Goal: Task Accomplishment & Management: Manage account settings

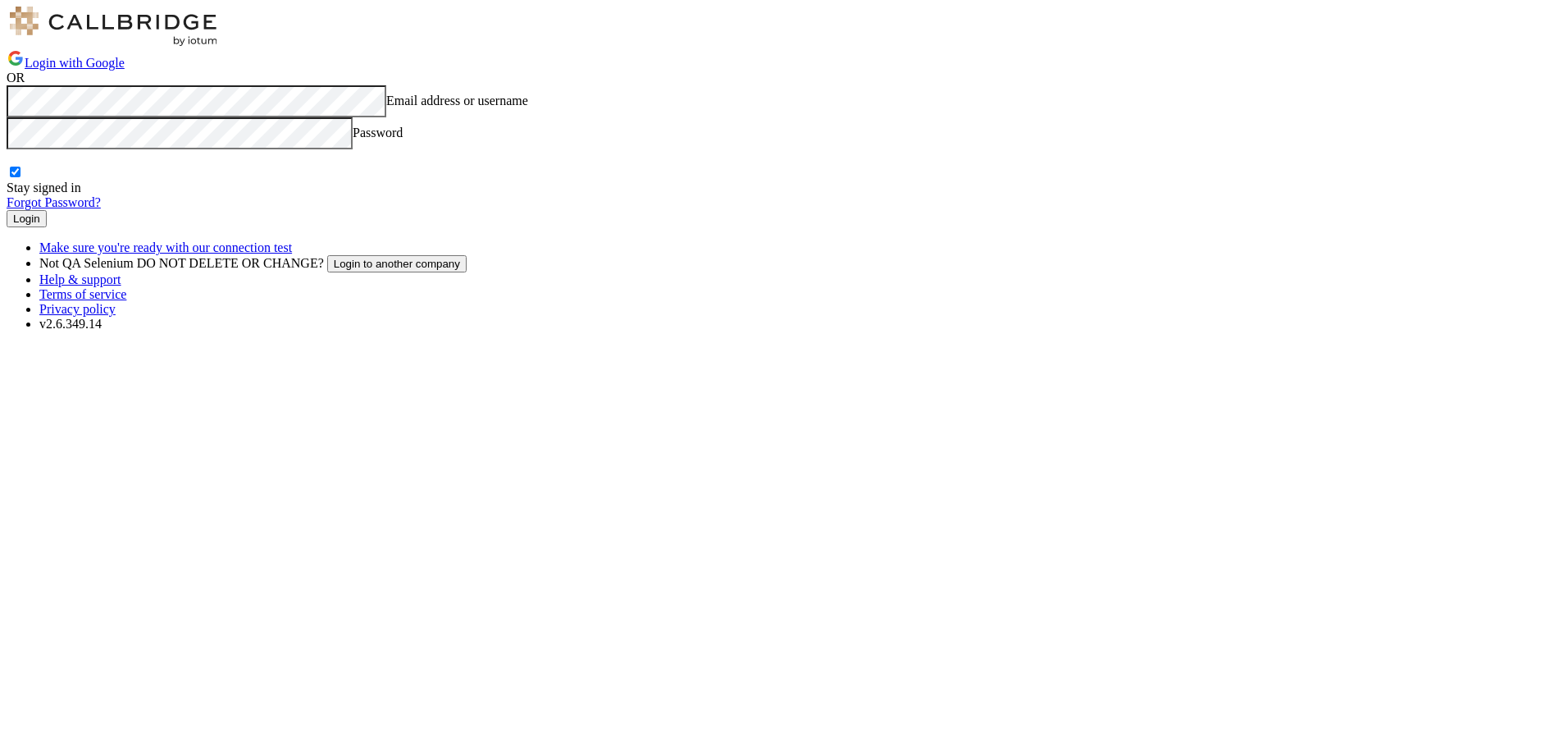
click at [47, 227] on button "Login" at bounding box center [26, 219] width 40 height 18
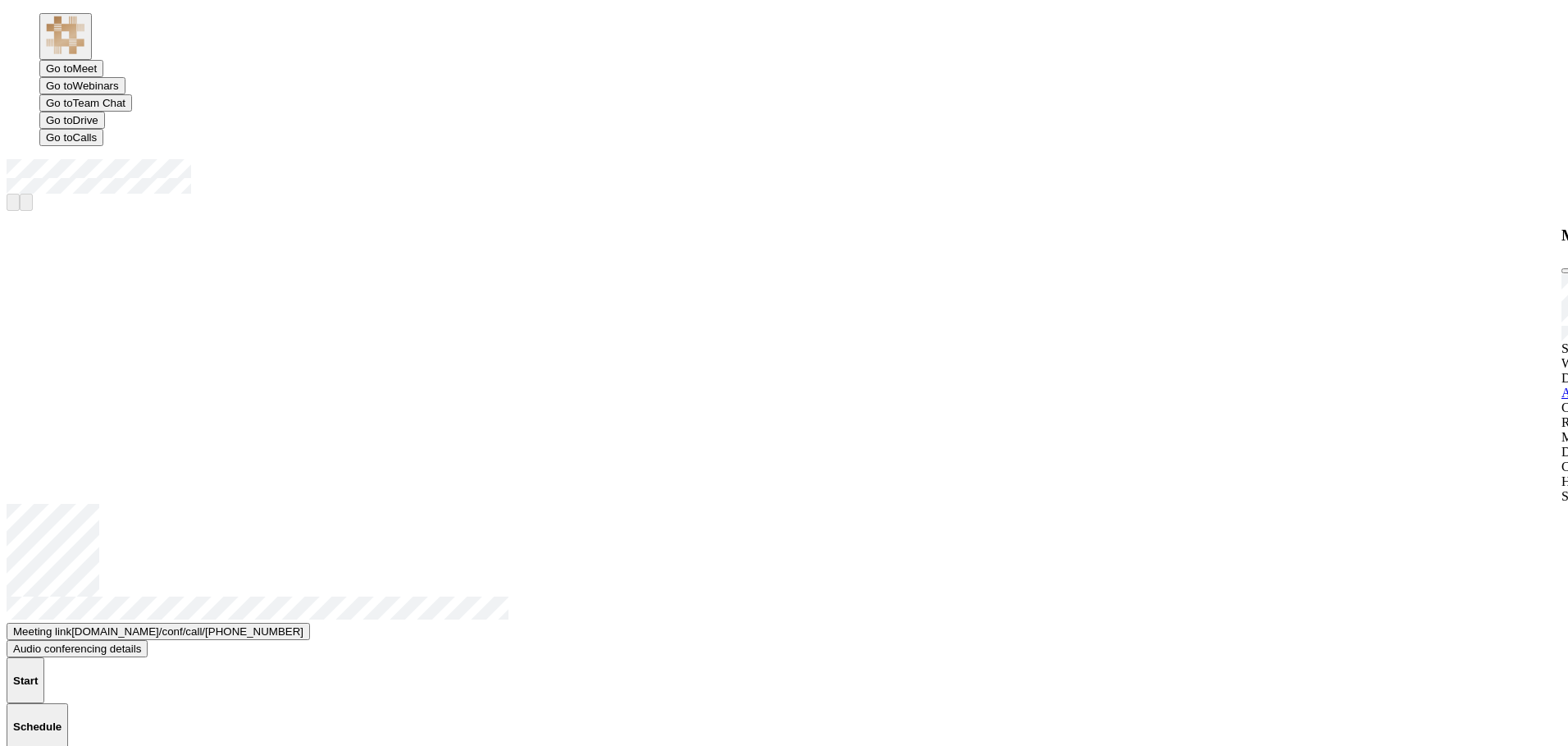
click at [7, 193] on span "Open menu" at bounding box center [7, 193] width 0 height 0
click at [1454, 341] on div "Settings" at bounding box center [784, 349] width 1555 height 15
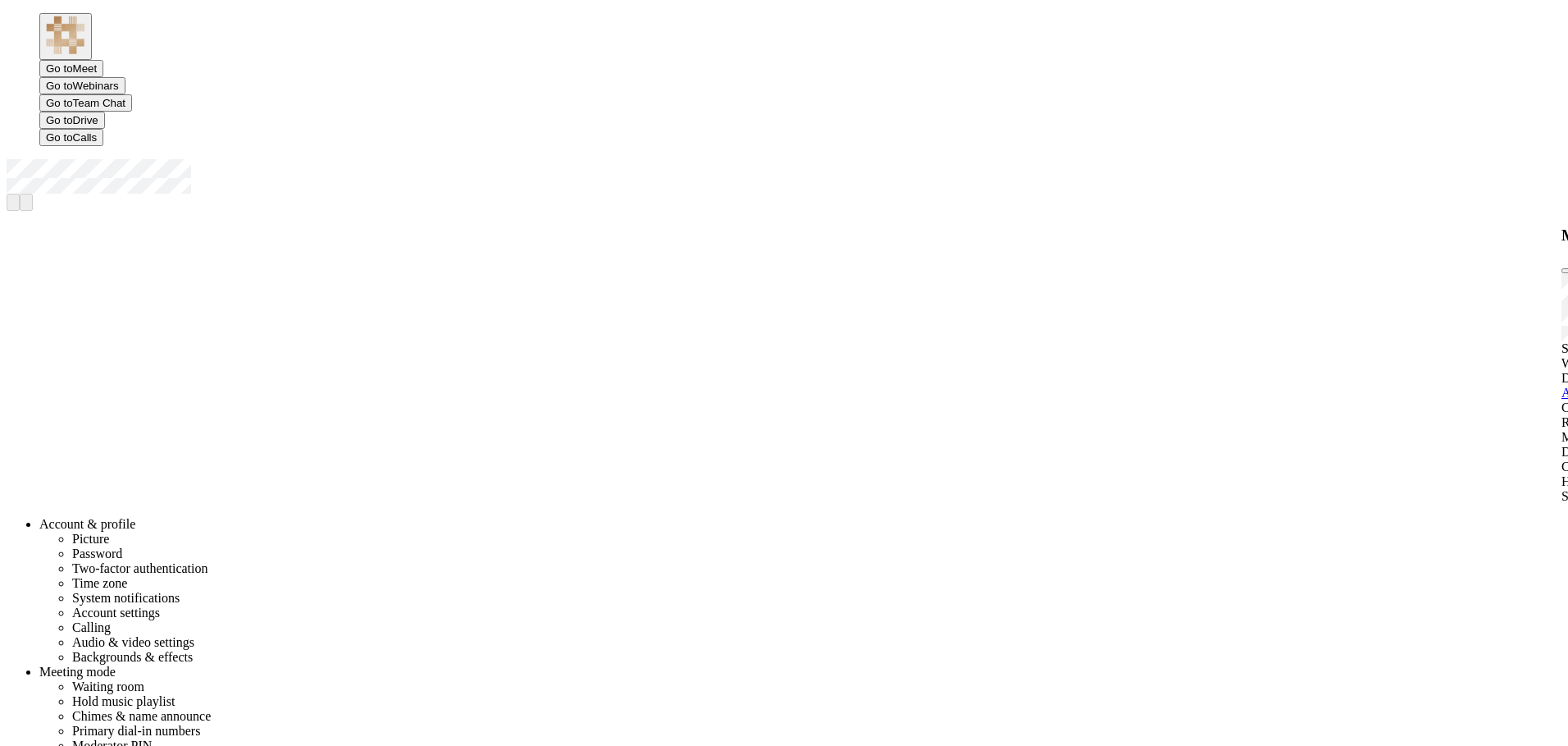
scroll to position [29, 0]
radio input "true"
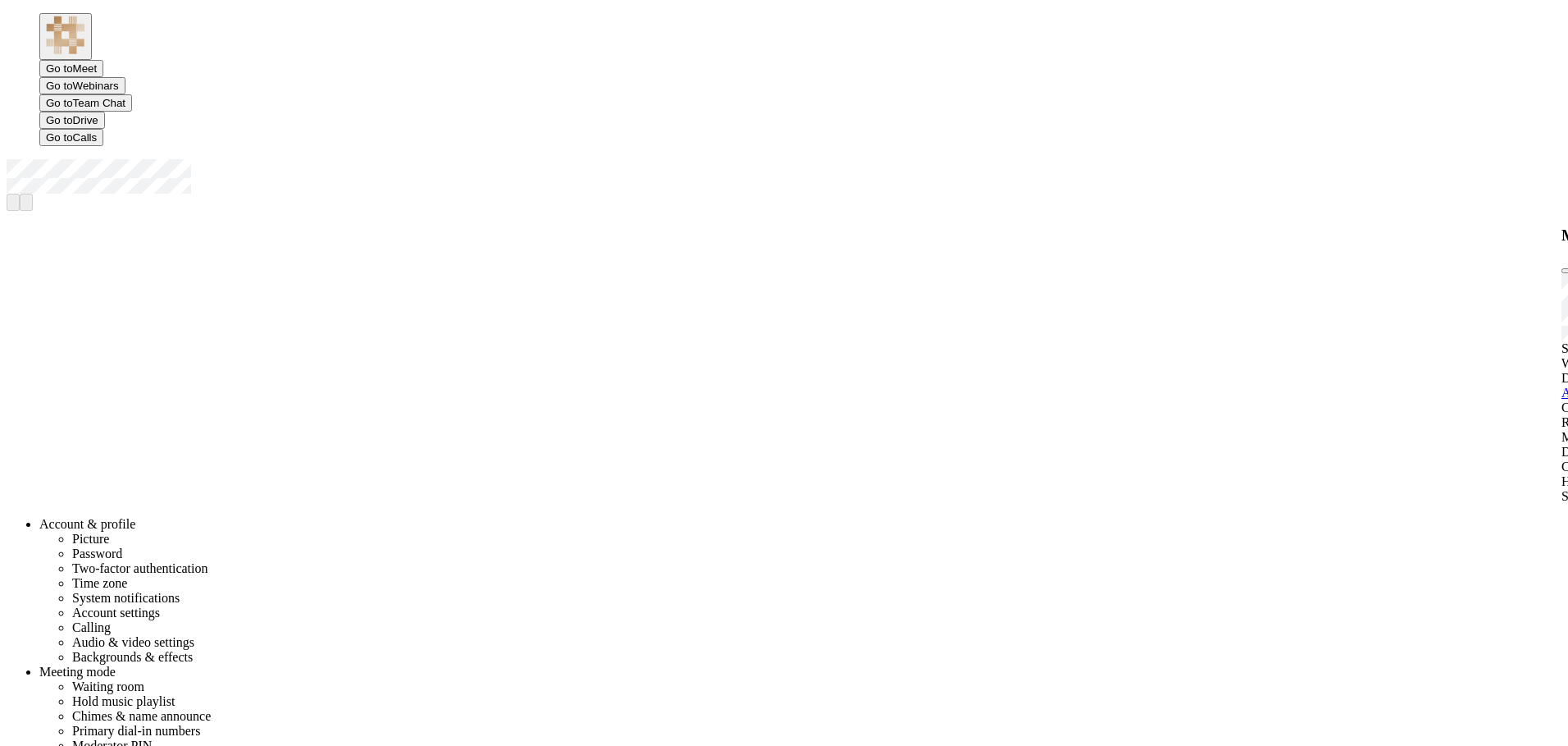
click at [7, 193] on span "Open menu" at bounding box center [7, 193] width 0 height 0
click at [46, 62] on span "button" at bounding box center [46, 68] width 0 height 12
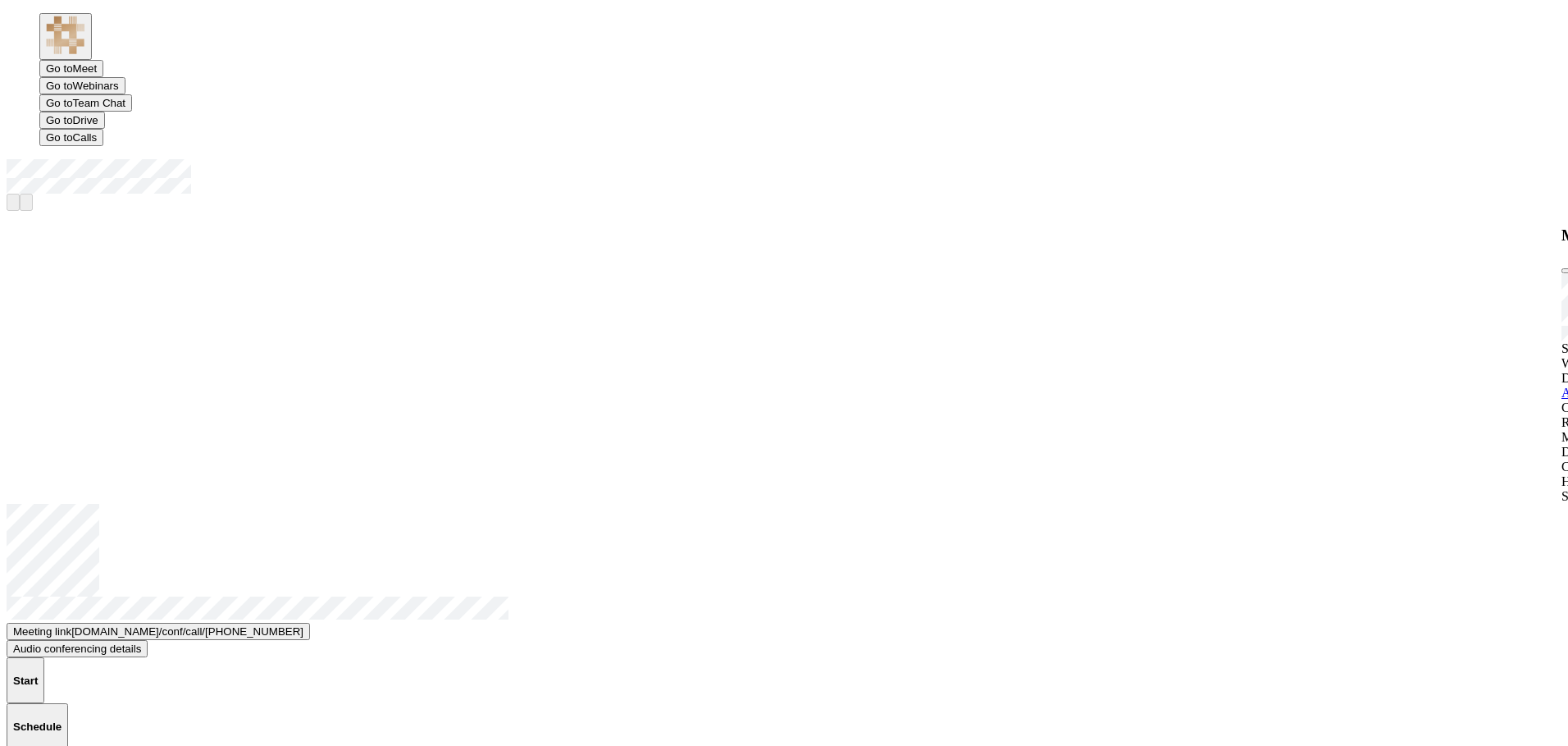
click at [61, 720] on h4 "Schedule" at bounding box center [37, 726] width 48 height 12
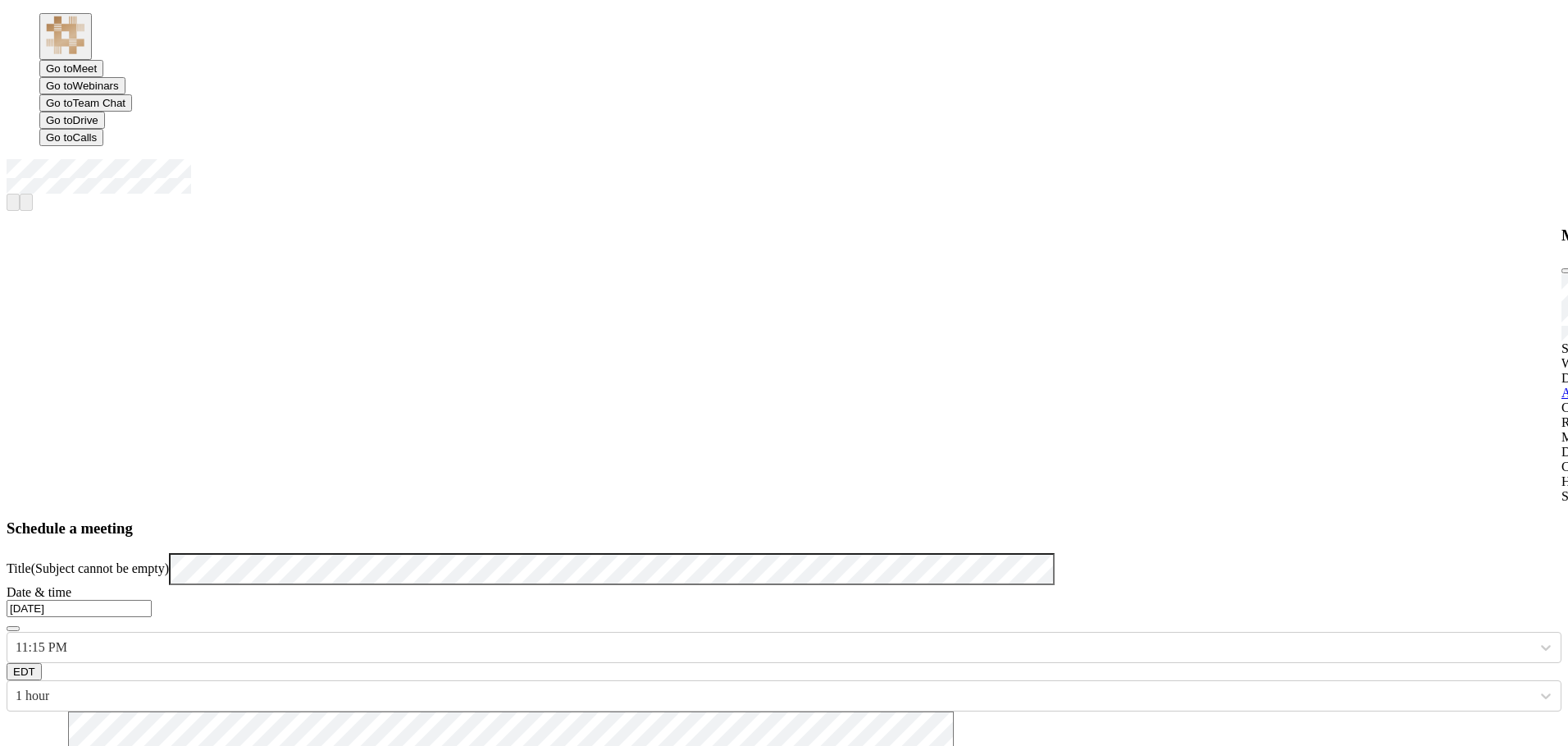
click at [784, 519] on h3 "Schedule a meeting" at bounding box center [784, 527] width 1555 height 18
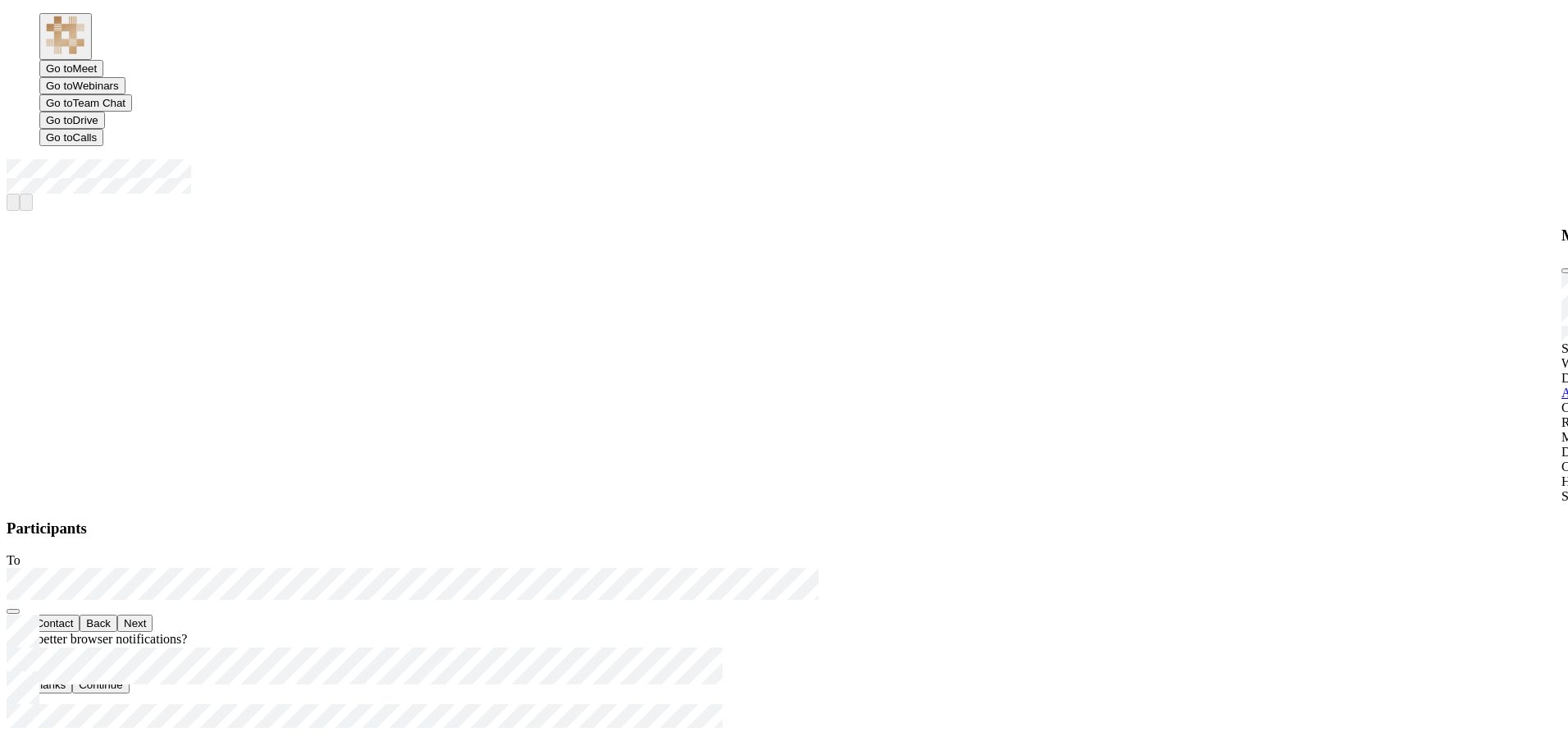
scroll to position [496, 871]
click at [153, 632] on button "Next" at bounding box center [135, 623] width 35 height 18
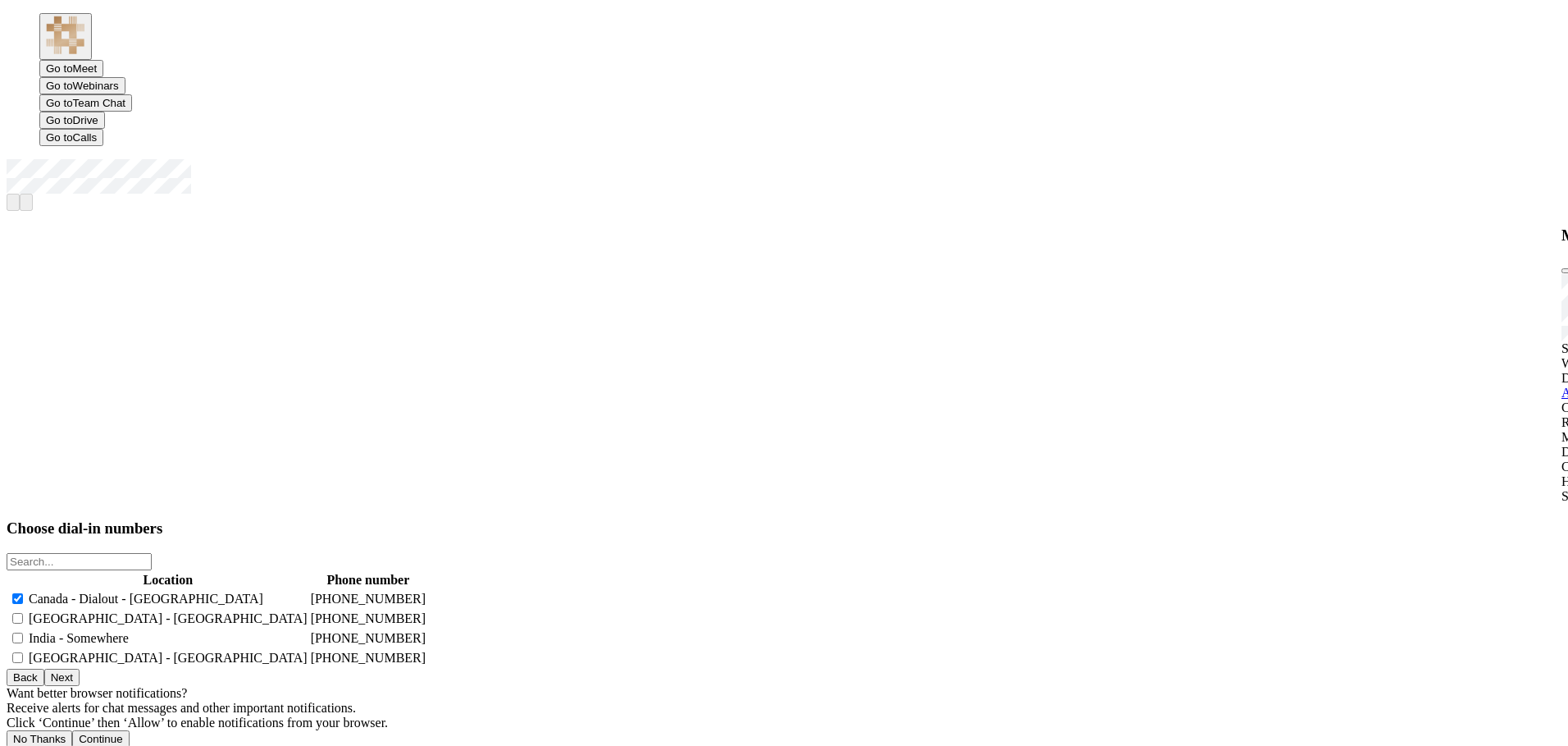
click at [80, 686] on button "Next" at bounding box center [62, 677] width 35 height 18
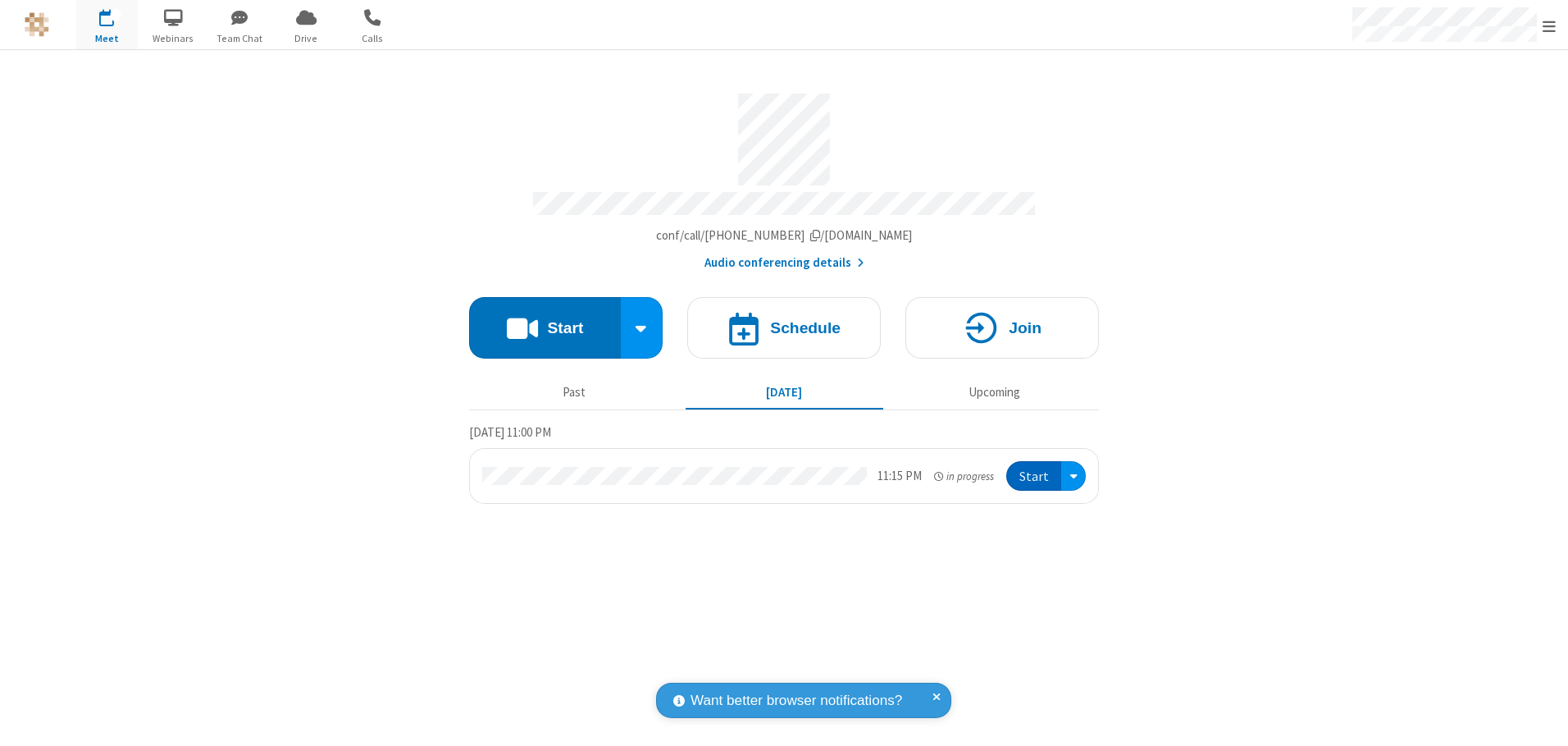
click at [1035, 470] on button "Start" at bounding box center [1033, 476] width 55 height 31
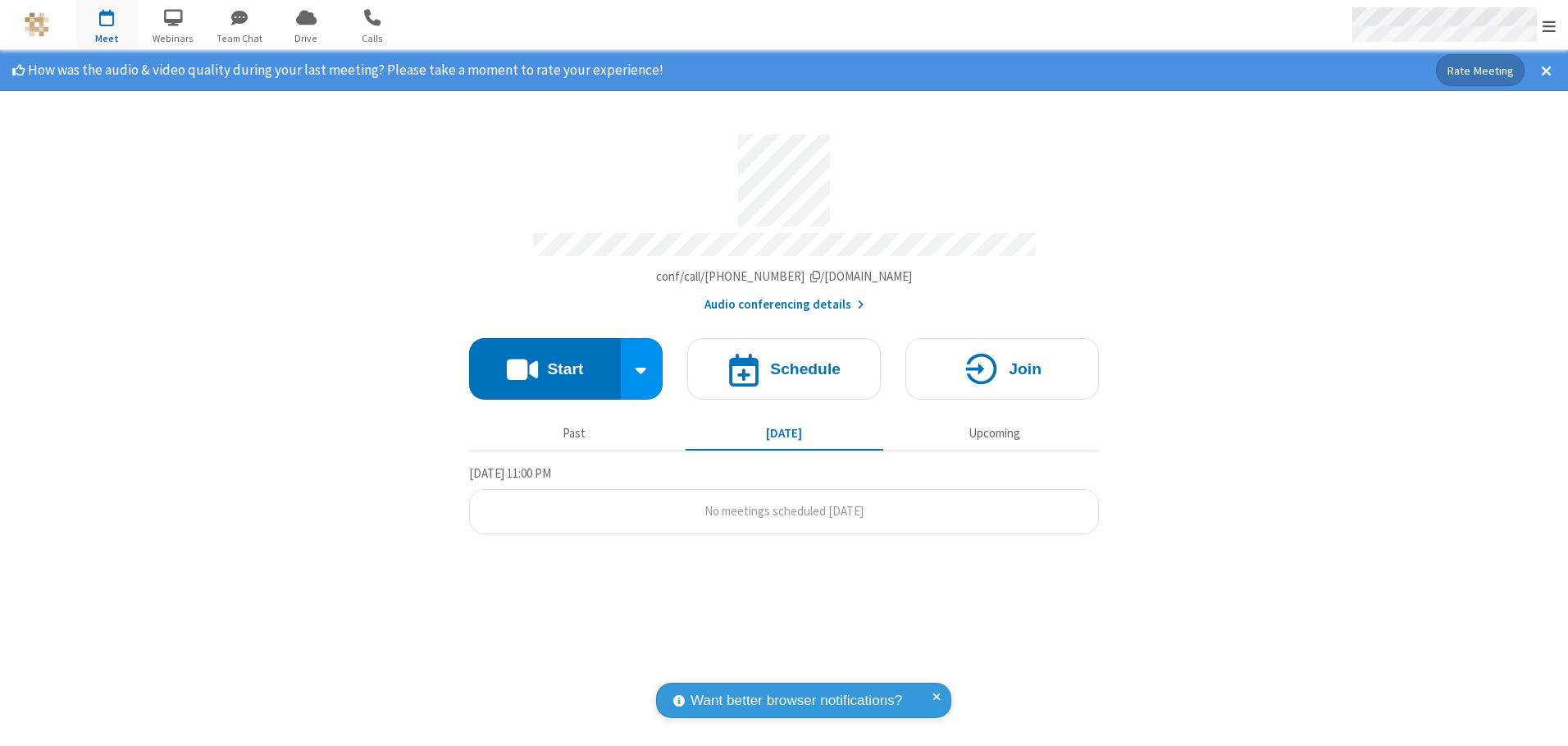
click at [1549, 25] on span "Open menu" at bounding box center [1549, 26] width 13 height 17
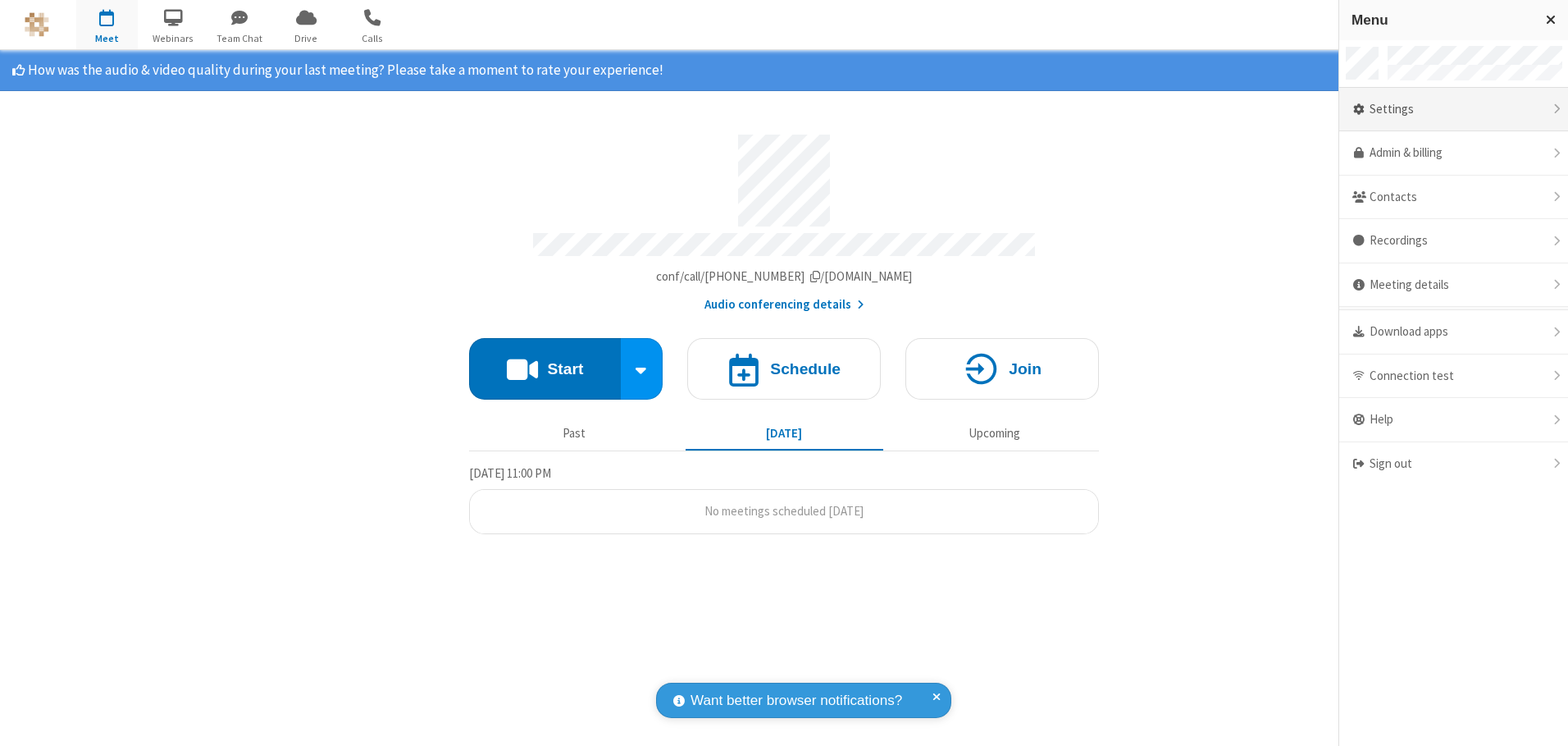
click at [1454, 109] on div "Settings" at bounding box center [1454, 110] width 229 height 45
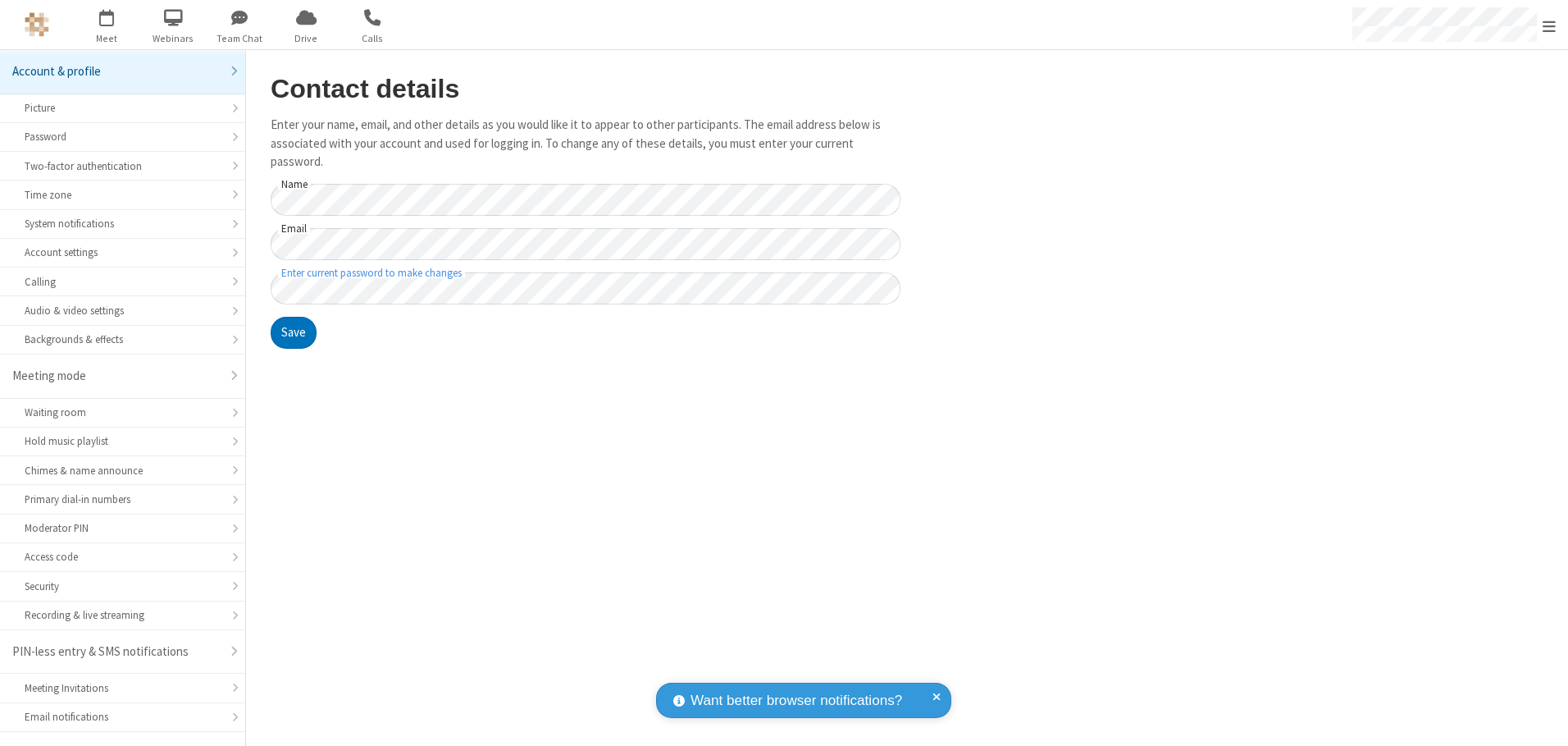
scroll to position [29, 0]
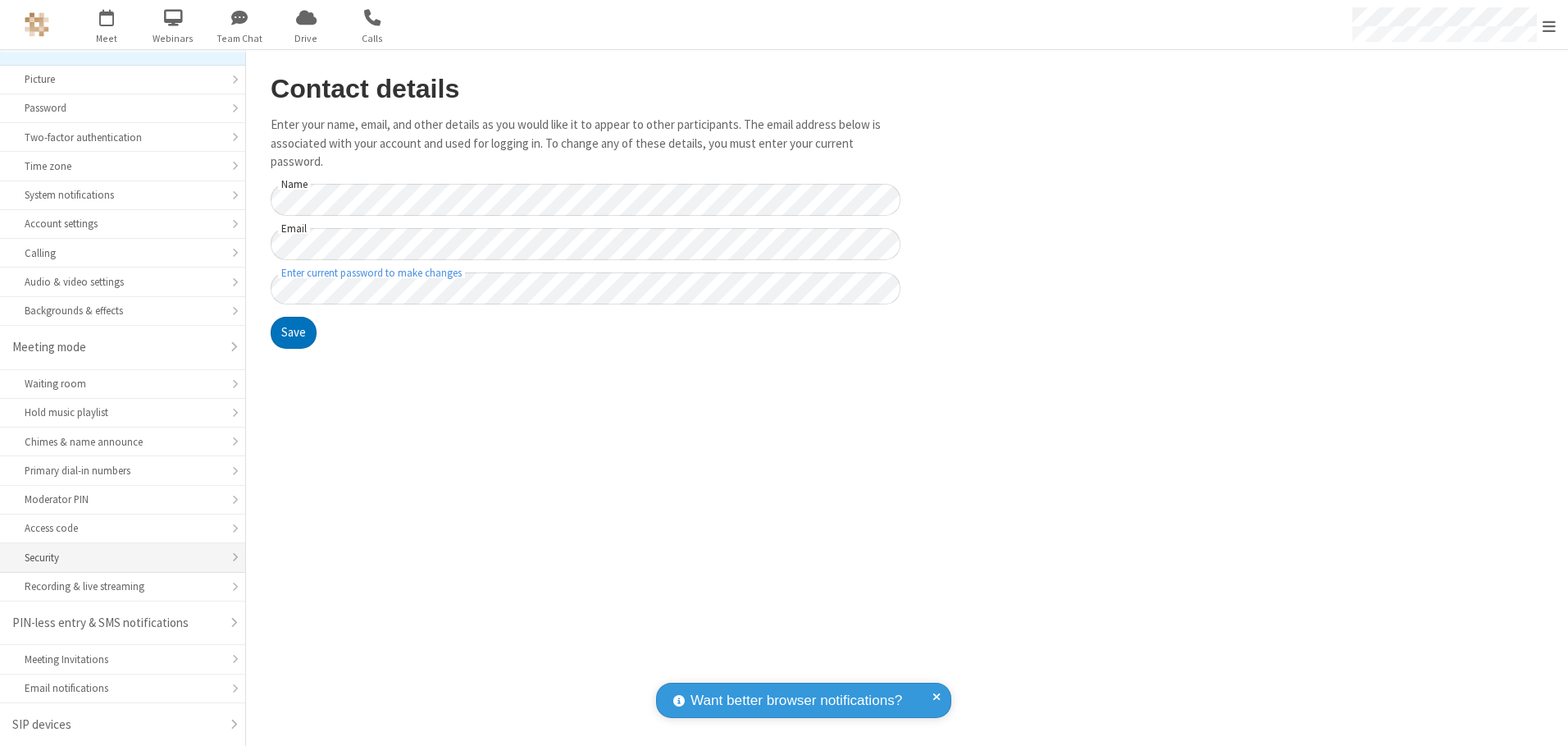
click at [116, 557] on div "Security" at bounding box center [122, 557] width 196 height 16
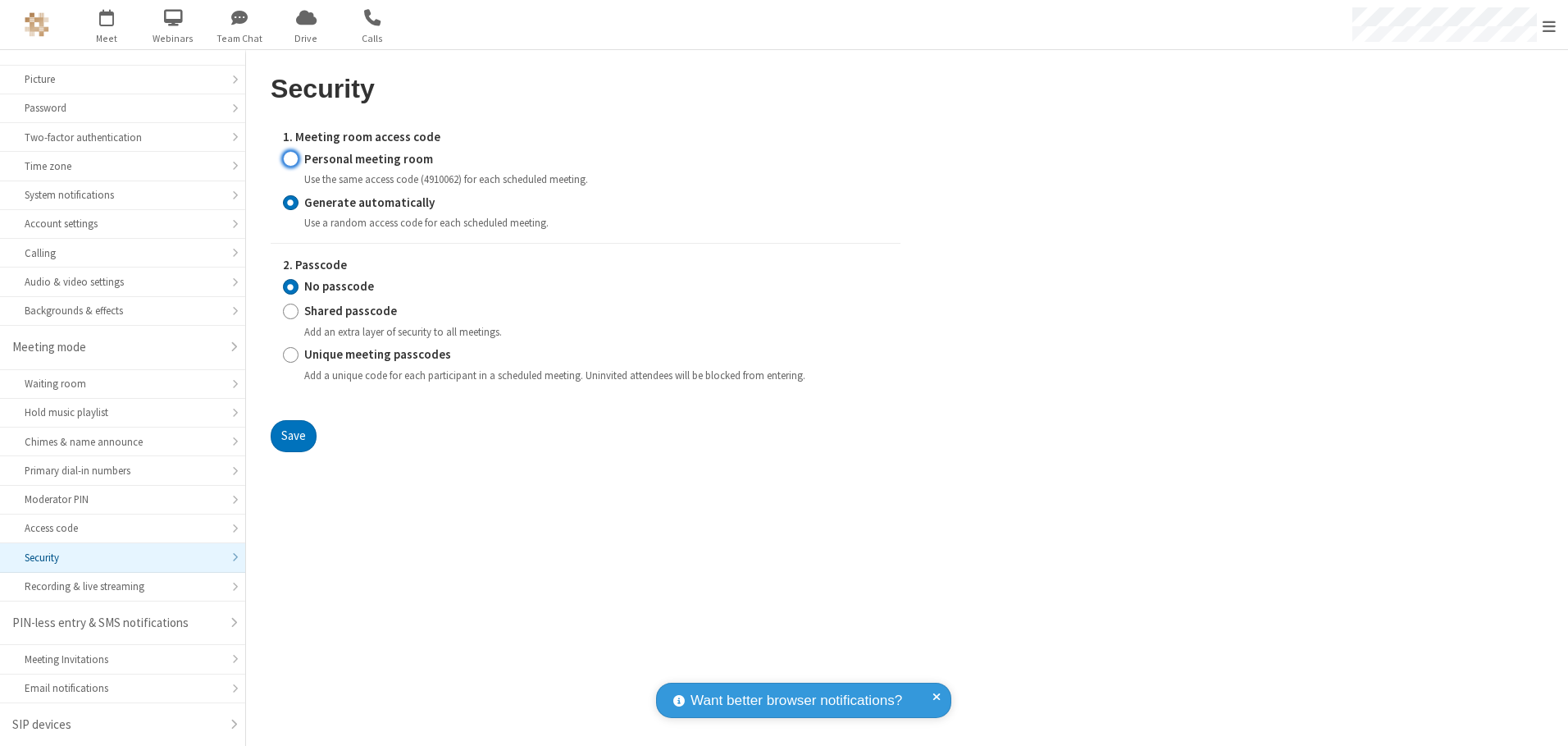
click at [290, 158] on input "Personal meeting room" at bounding box center [290, 158] width 16 height 18
radio input "true"
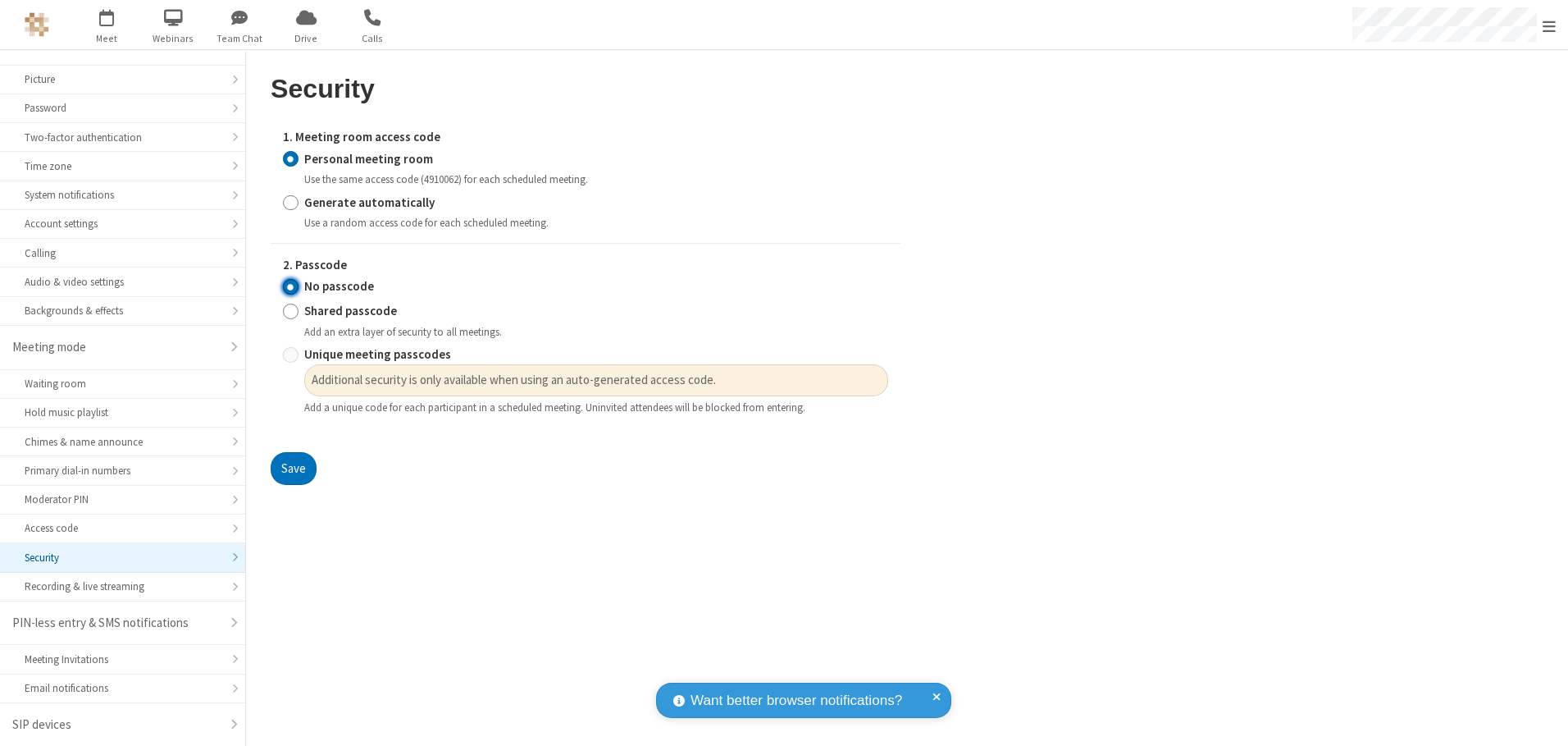
click at [290, 286] on input "No passcode" at bounding box center [290, 286] width 16 height 18
click at [293, 469] on button "Save" at bounding box center [293, 468] width 46 height 33
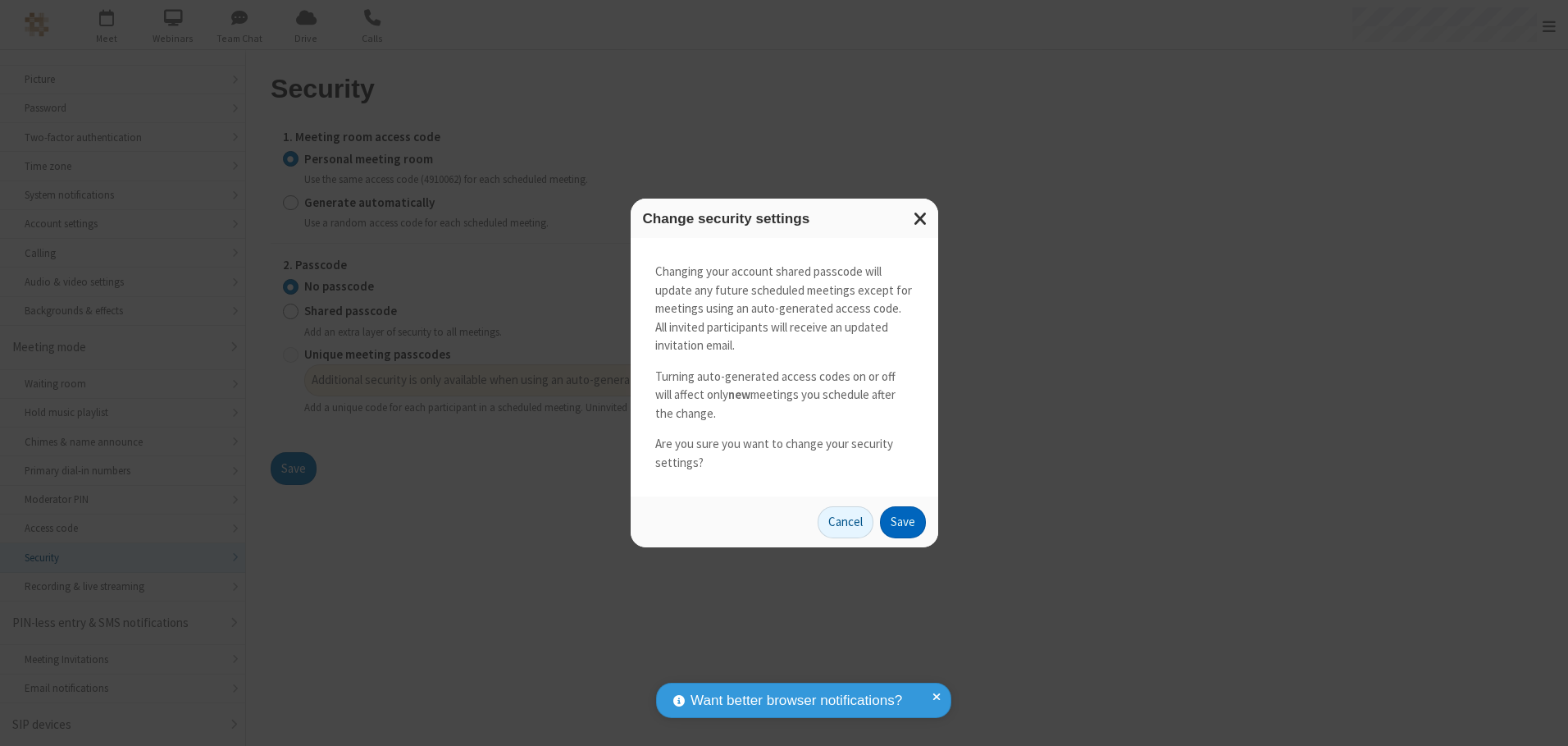
click at [902, 522] on button "Save" at bounding box center [902, 522] width 46 height 33
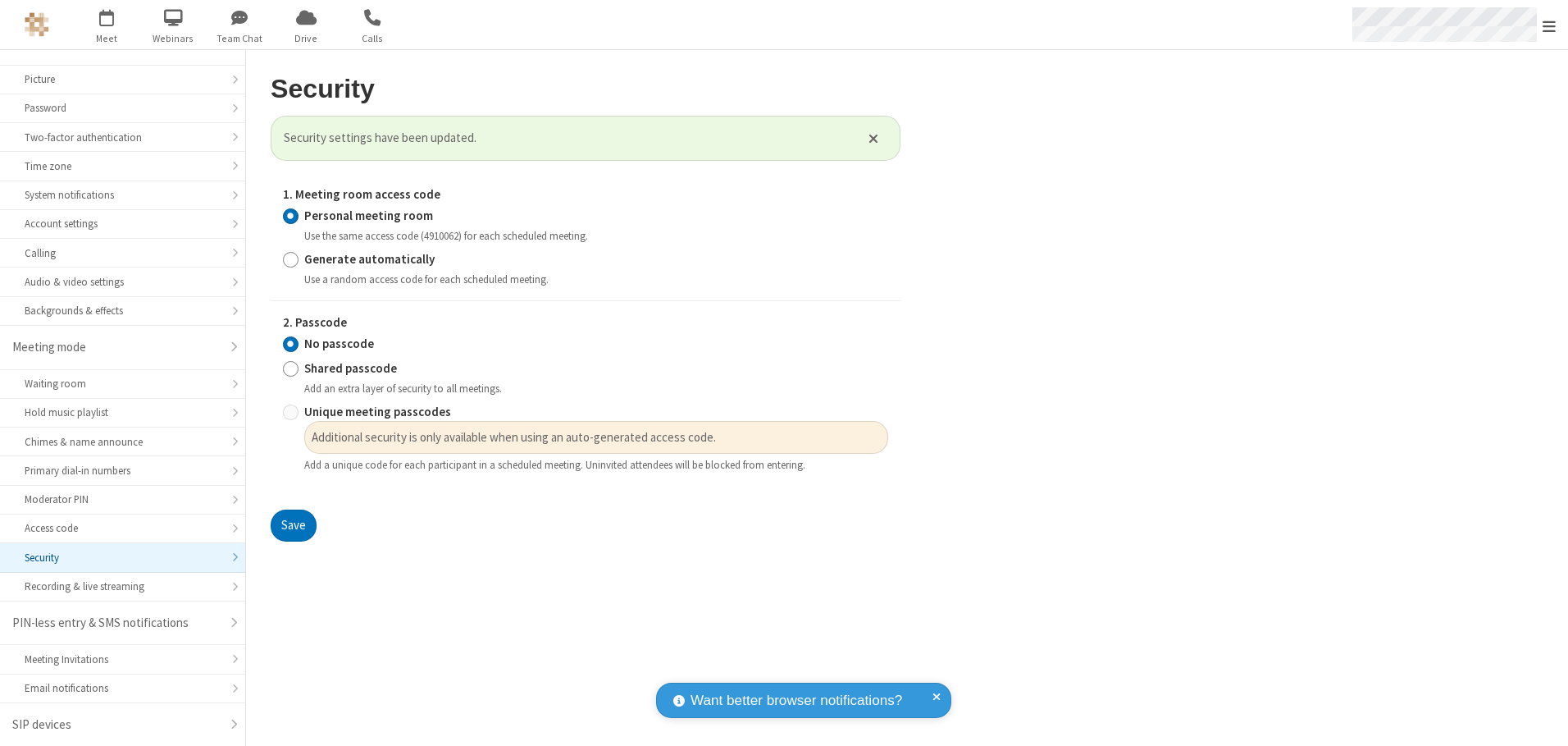
click at [1549, 24] on span "Open menu" at bounding box center [1549, 26] width 13 height 17
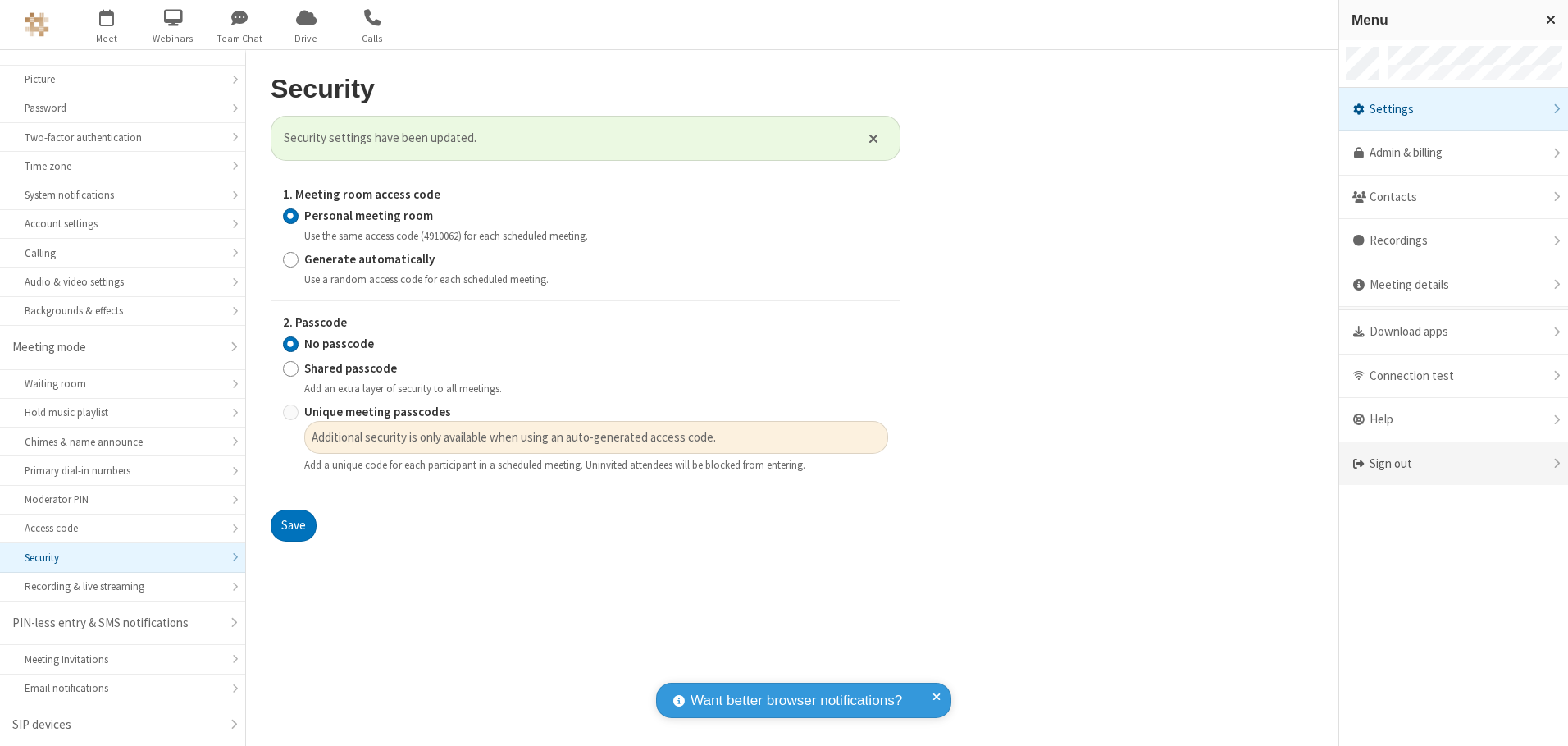
click at [1454, 463] on div "Sign out" at bounding box center [1454, 463] width 229 height 44
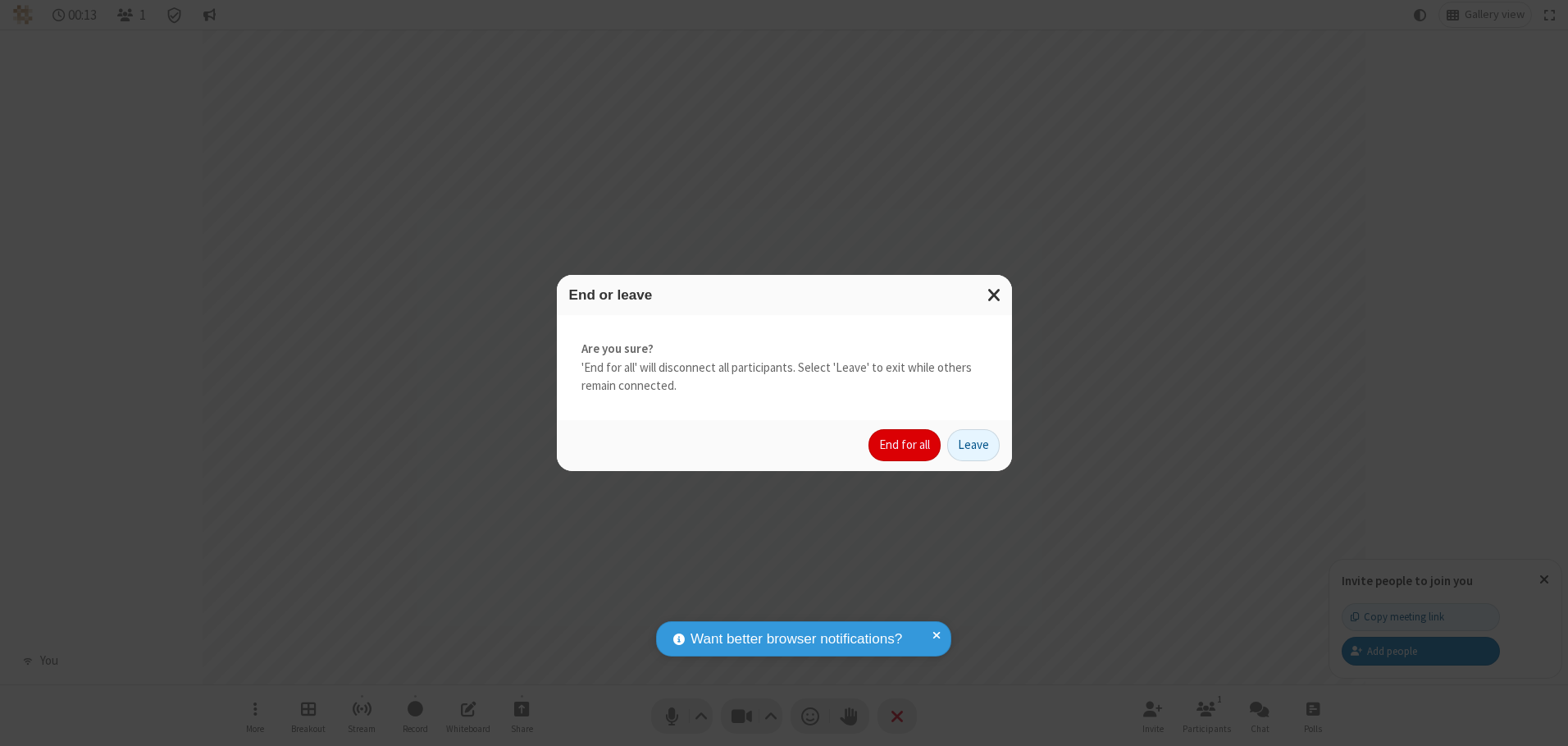
click at [906, 445] on button "End for all" at bounding box center [905, 445] width 73 height 33
